Goal: Navigation & Orientation: Find specific page/section

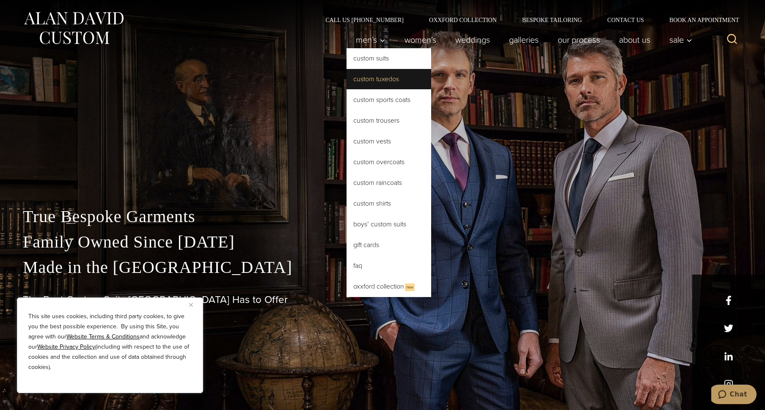
click at [374, 80] on link "Custom Tuxedos" at bounding box center [389, 79] width 85 height 20
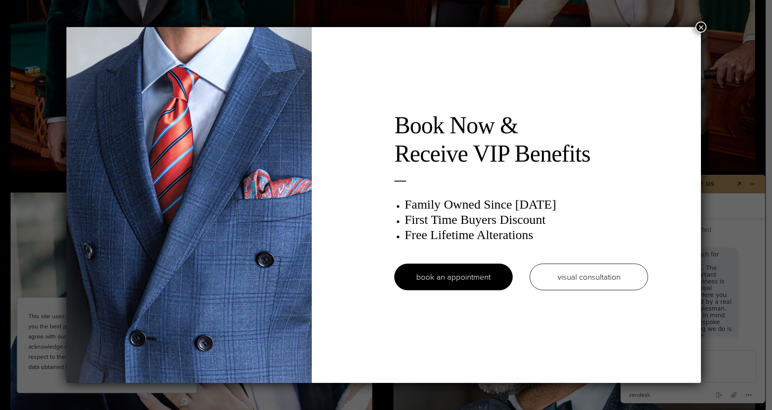
click at [705, 24] on button "×" at bounding box center [701, 27] width 11 height 11
